Goal: Task Accomplishment & Management: Use online tool/utility

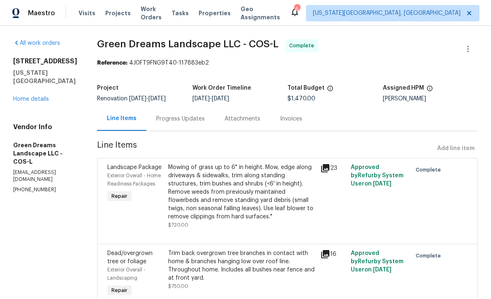
click at [228, 11] on span "Properties" at bounding box center [215, 13] width 32 height 8
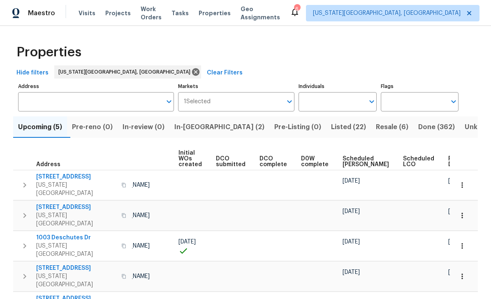
scroll to position [0, 58]
click at [449, 156] on span "Ready Date" at bounding box center [458, 162] width 18 height 12
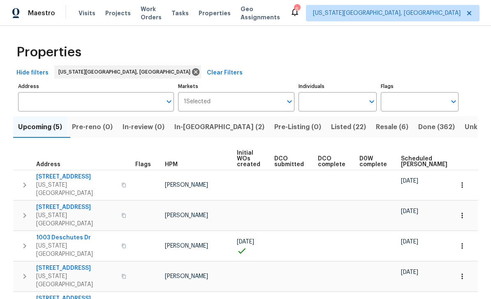
click at [188, 22] on div "Maestro Visits Projects Work Orders Tasks Properties Geo Assignments 6 [US_STAT…" at bounding box center [245, 13] width 491 height 26
click at [162, 11] on span "Work Orders" at bounding box center [151, 13] width 21 height 16
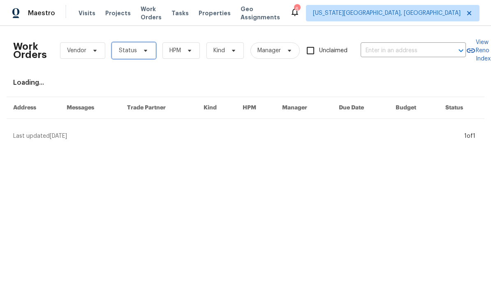
click at [149, 53] on span "Status" at bounding box center [134, 50] width 44 height 16
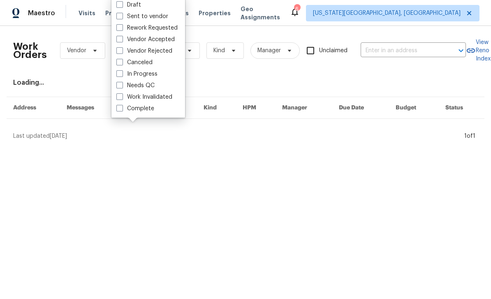
click at [126, 74] on label "In Progress" at bounding box center [136, 74] width 41 height 8
click at [122, 74] on input "In Progress" at bounding box center [118, 72] width 5 height 5
checkbox input "true"
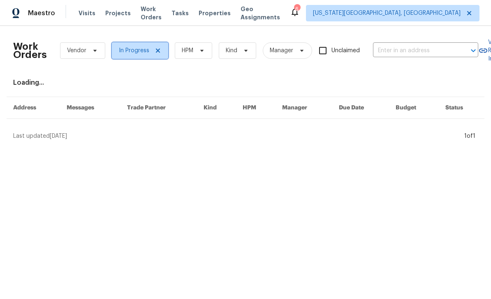
click at [160, 49] on icon at bounding box center [158, 50] width 7 height 7
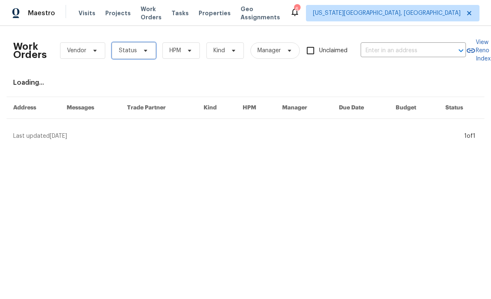
click at [153, 56] on span "Status" at bounding box center [134, 50] width 44 height 16
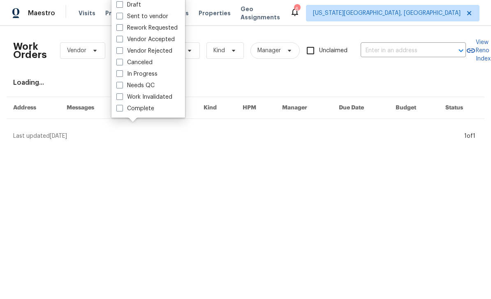
click at [157, 14] on label "Sent to vendor" at bounding box center [142, 16] width 52 height 8
click at [122, 14] on input "Sent to vendor" at bounding box center [118, 14] width 5 height 5
checkbox input "true"
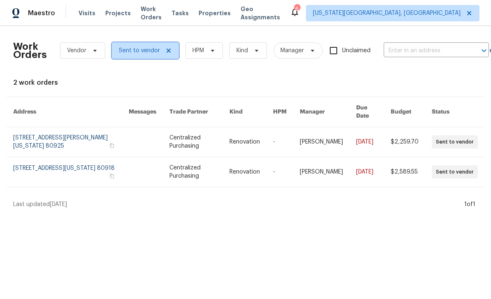
click at [170, 46] on span "Sent to vendor" at bounding box center [145, 50] width 67 height 16
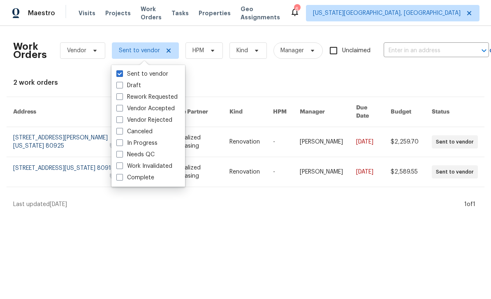
click at [155, 14] on span "Work Orders" at bounding box center [151, 13] width 21 height 16
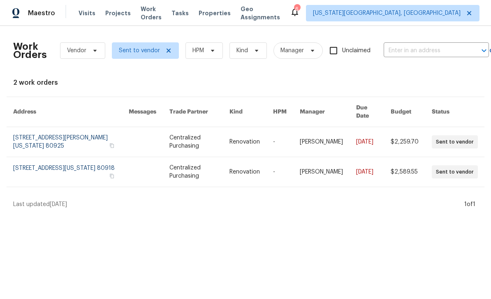
click at [162, 14] on span "Work Orders" at bounding box center [151, 13] width 21 height 16
click at [169, 53] on icon at bounding box center [168, 50] width 7 height 7
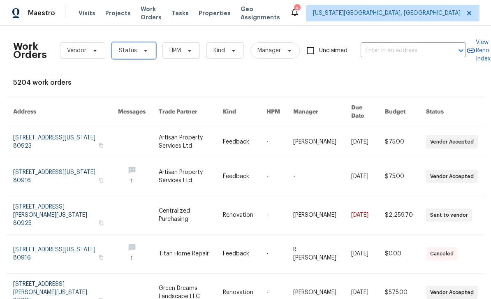
click at [144, 53] on icon at bounding box center [145, 50] width 7 height 7
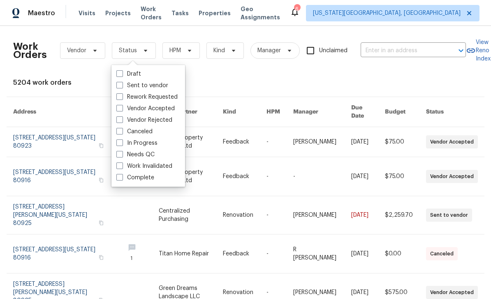
click at [121, 147] on label "In Progress" at bounding box center [136, 143] width 41 height 8
click at [121, 144] on input "In Progress" at bounding box center [118, 141] width 5 height 5
checkbox input "true"
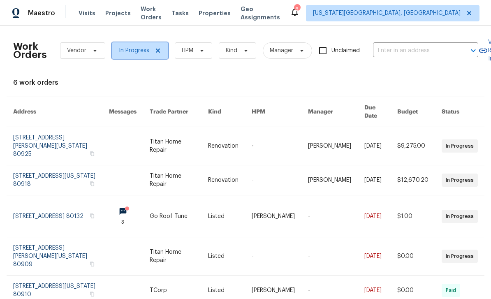
click at [158, 53] on icon at bounding box center [158, 50] width 7 height 7
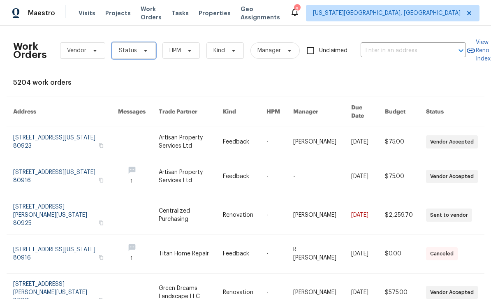
click at [153, 53] on span "Status" at bounding box center [134, 50] width 44 height 16
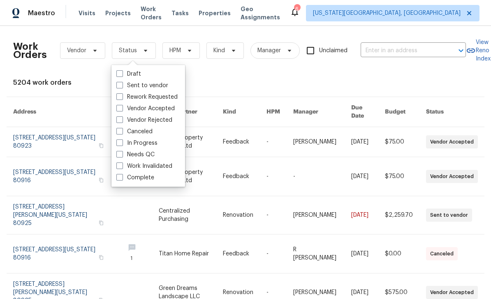
click at [119, 151] on span at bounding box center [119, 154] width 7 height 7
click at [119, 151] on input "Needs QC" at bounding box center [118, 153] width 5 height 5
checkbox input "true"
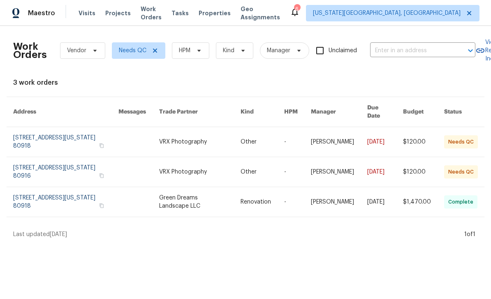
click at [216, 9] on span "Properties" at bounding box center [215, 13] width 32 height 8
